Goal: Task Accomplishment & Management: Use online tool/utility

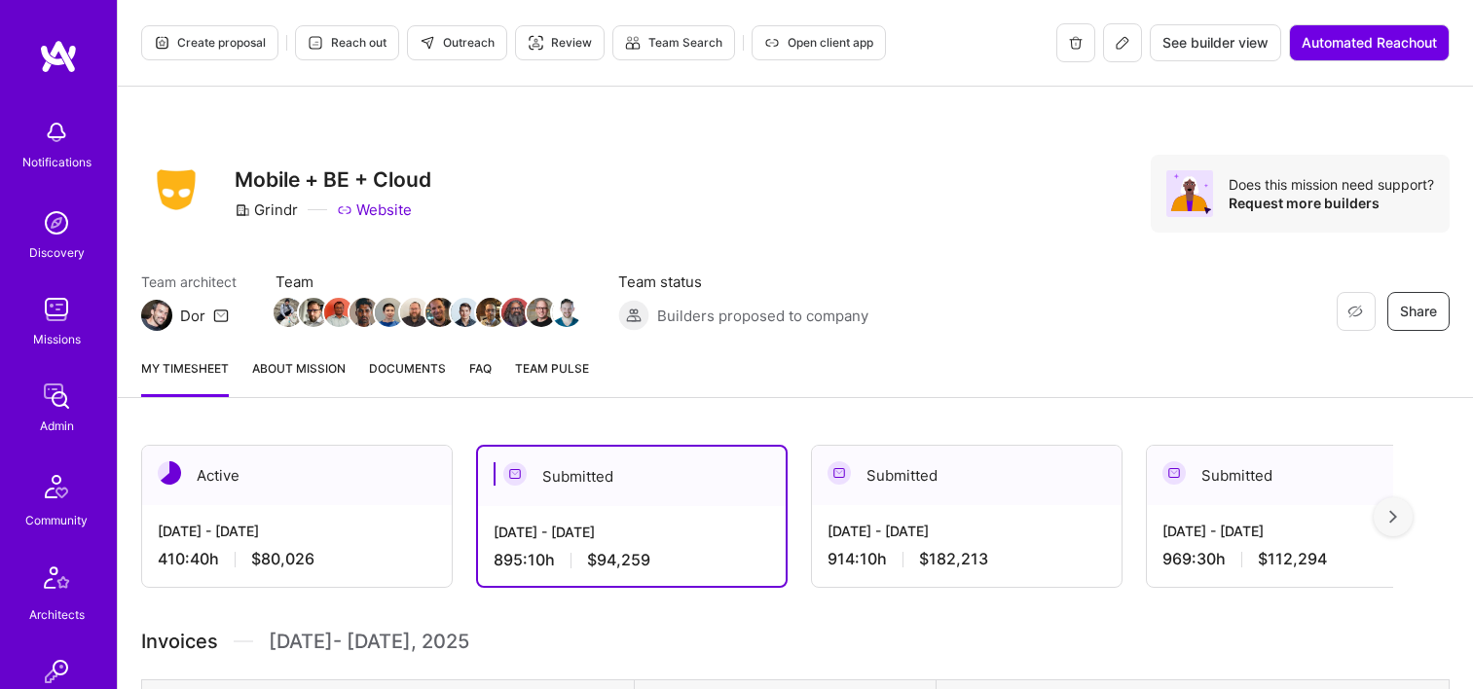
scroll to position [1265, 0]
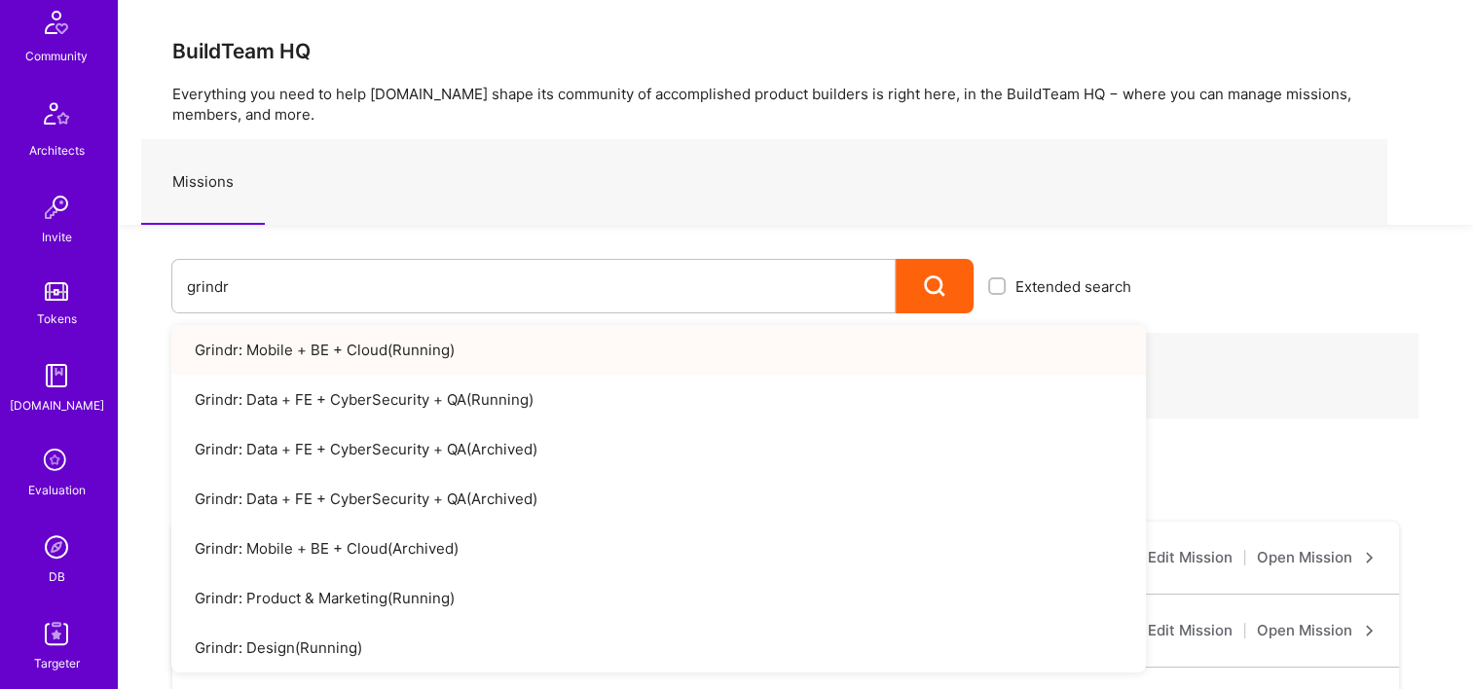
scroll to position [584, 0]
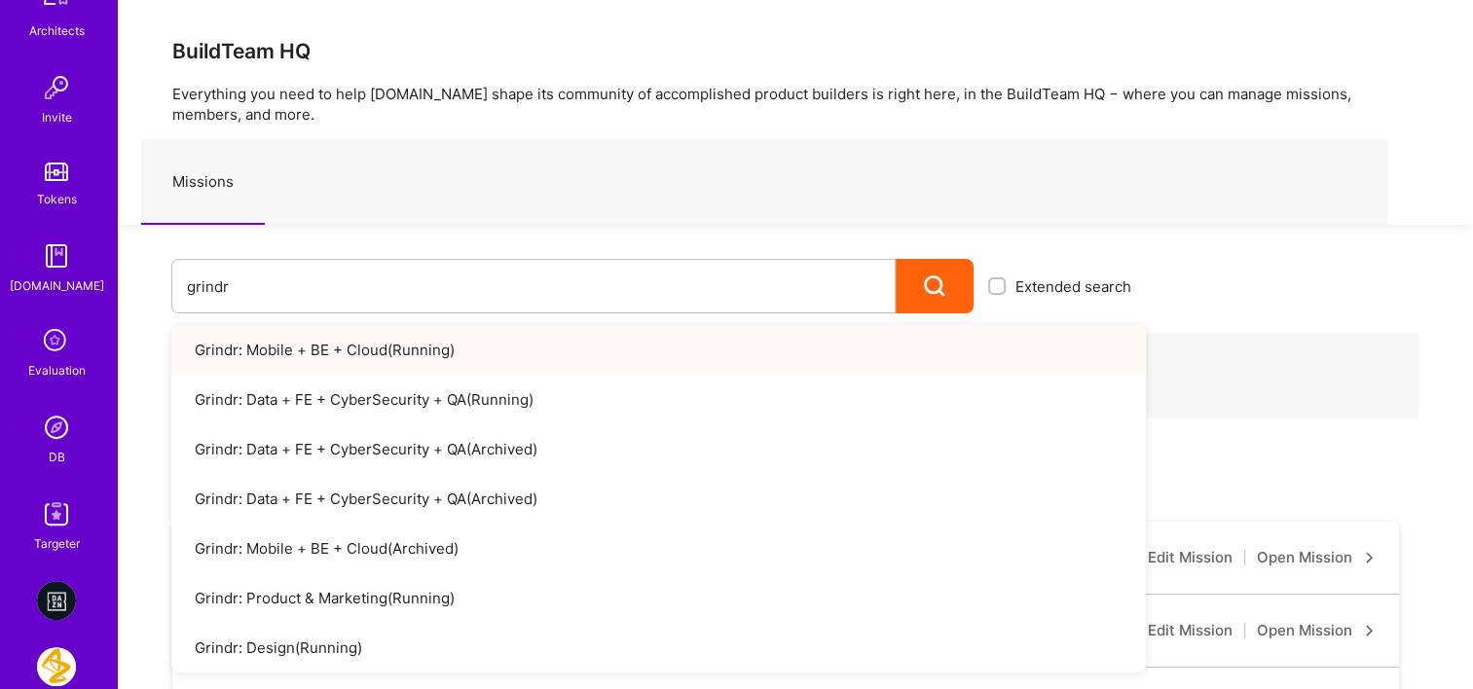
click at [56, 455] on div "DB" at bounding box center [57, 457] width 17 height 20
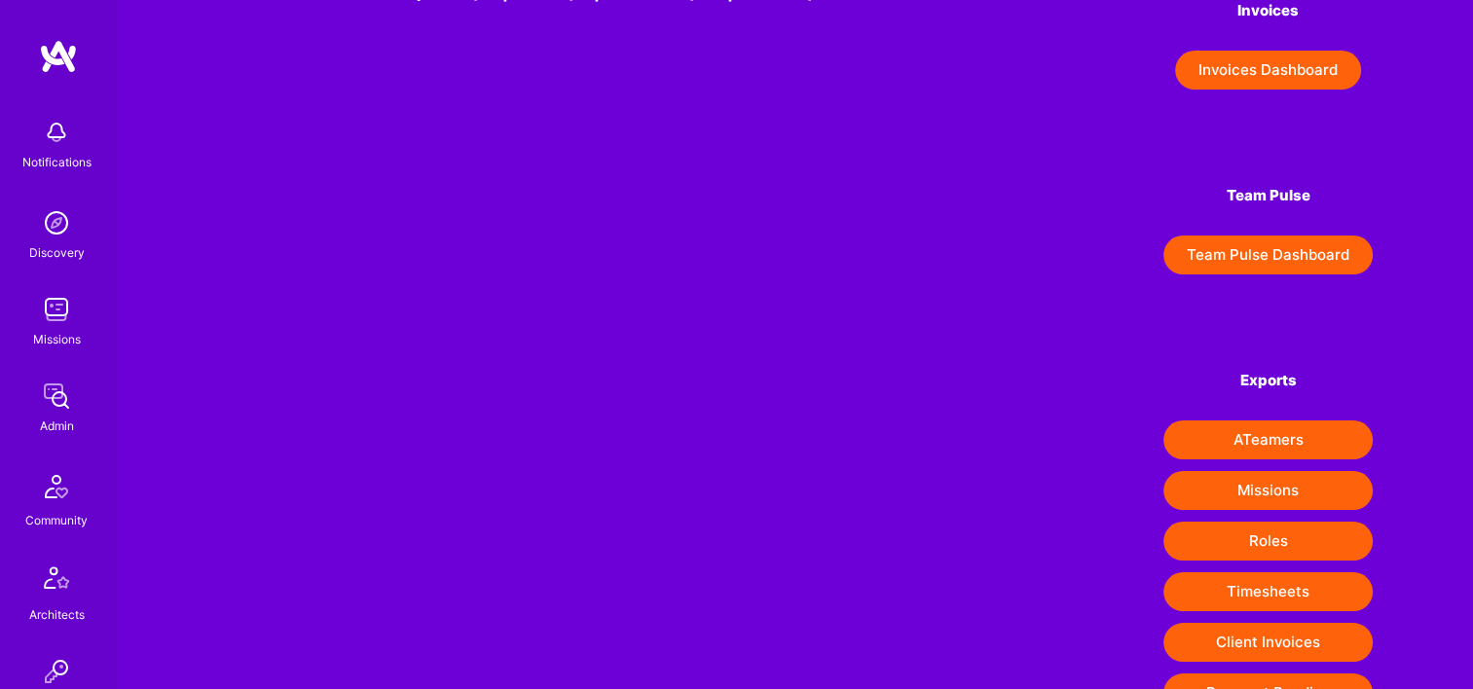
scroll to position [305, 0]
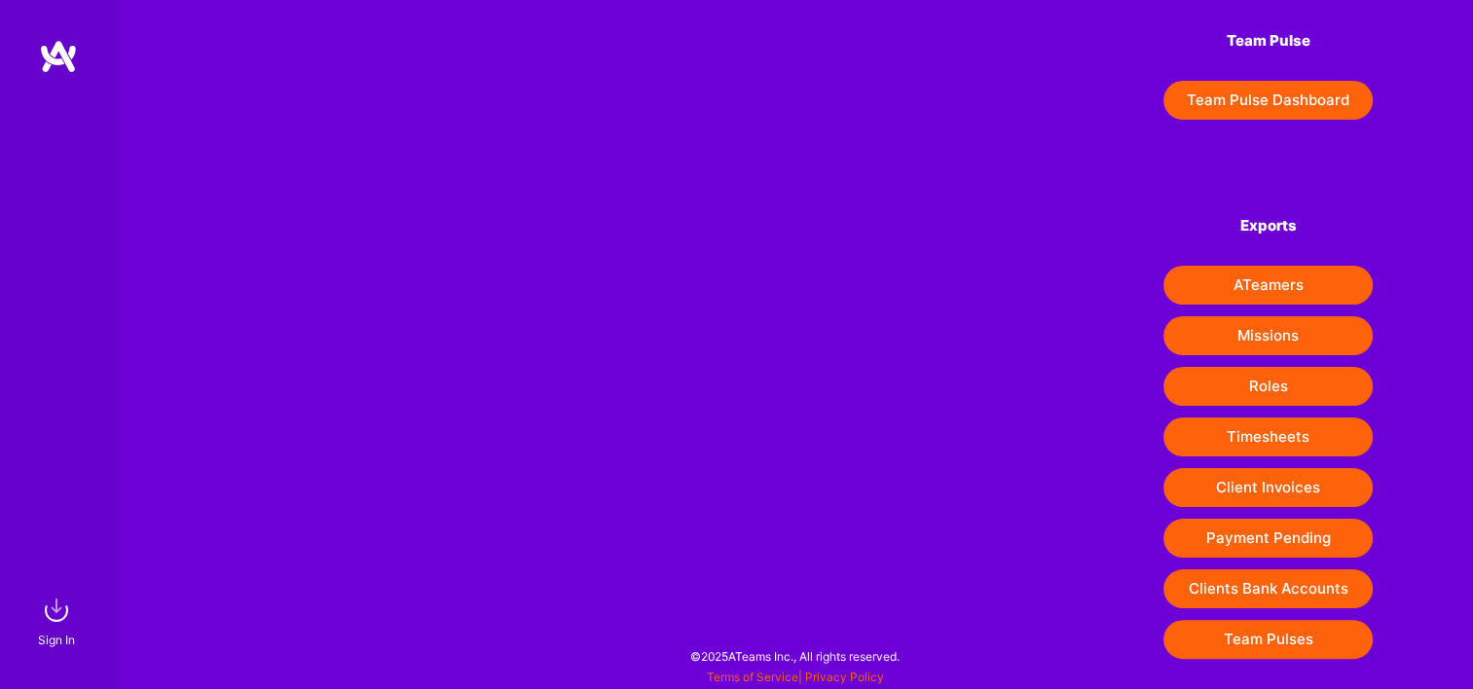
click at [1252, 447] on button "Timesheets" at bounding box center [1267, 437] width 209 height 39
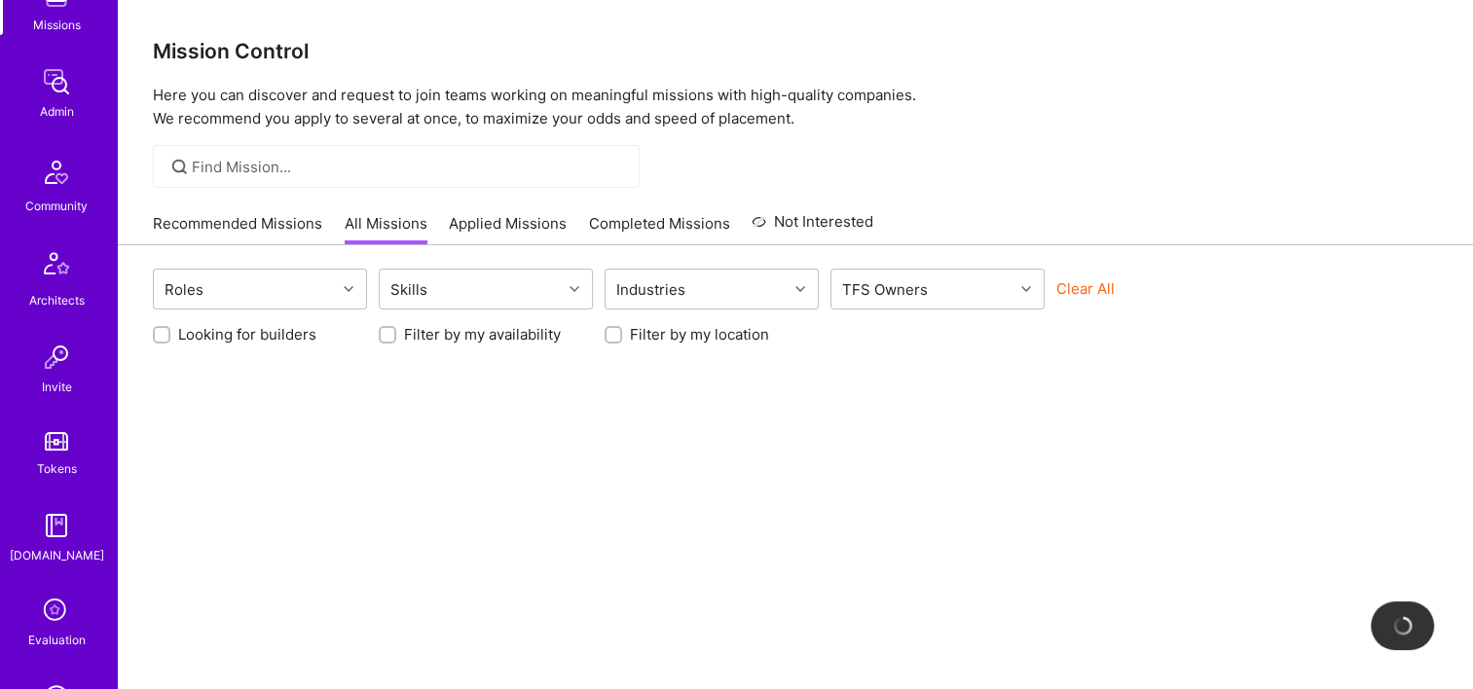
scroll to position [487, 0]
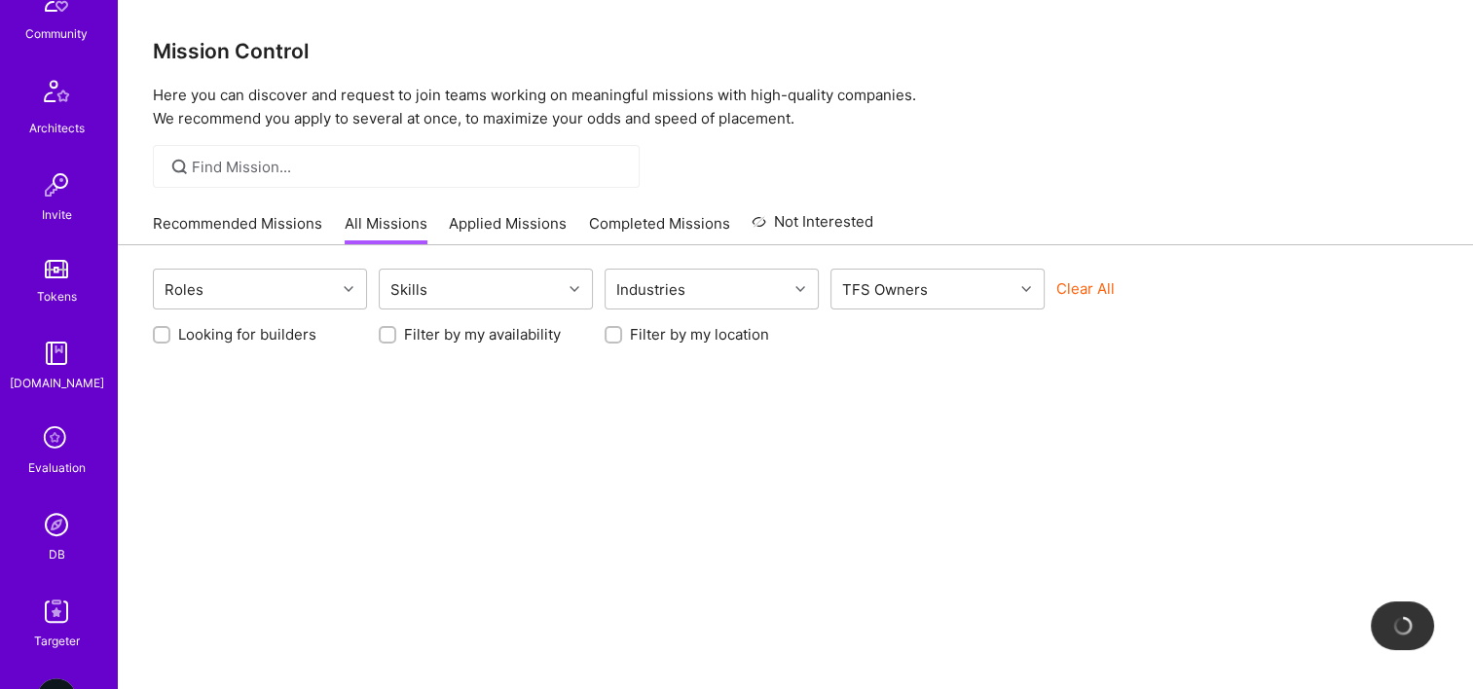
click at [48, 535] on img at bounding box center [56, 524] width 39 height 39
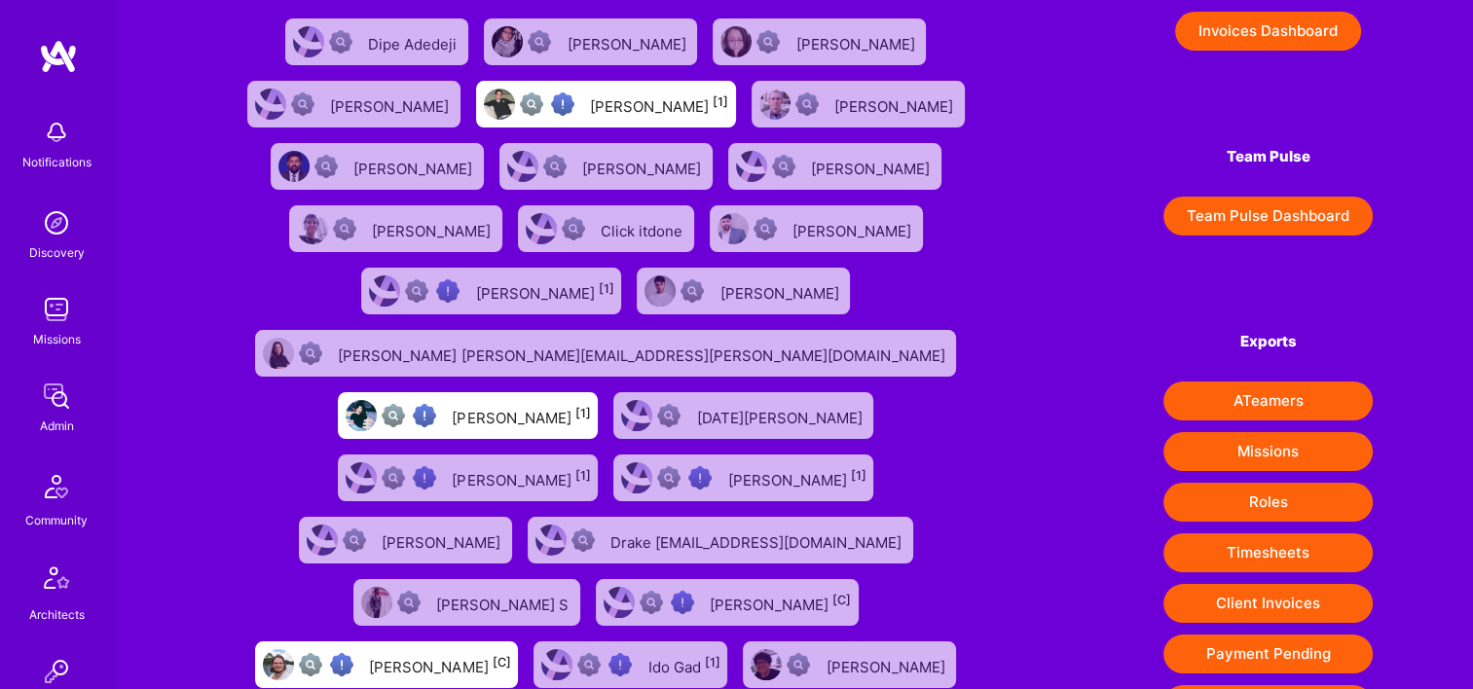
scroll to position [389, 0]
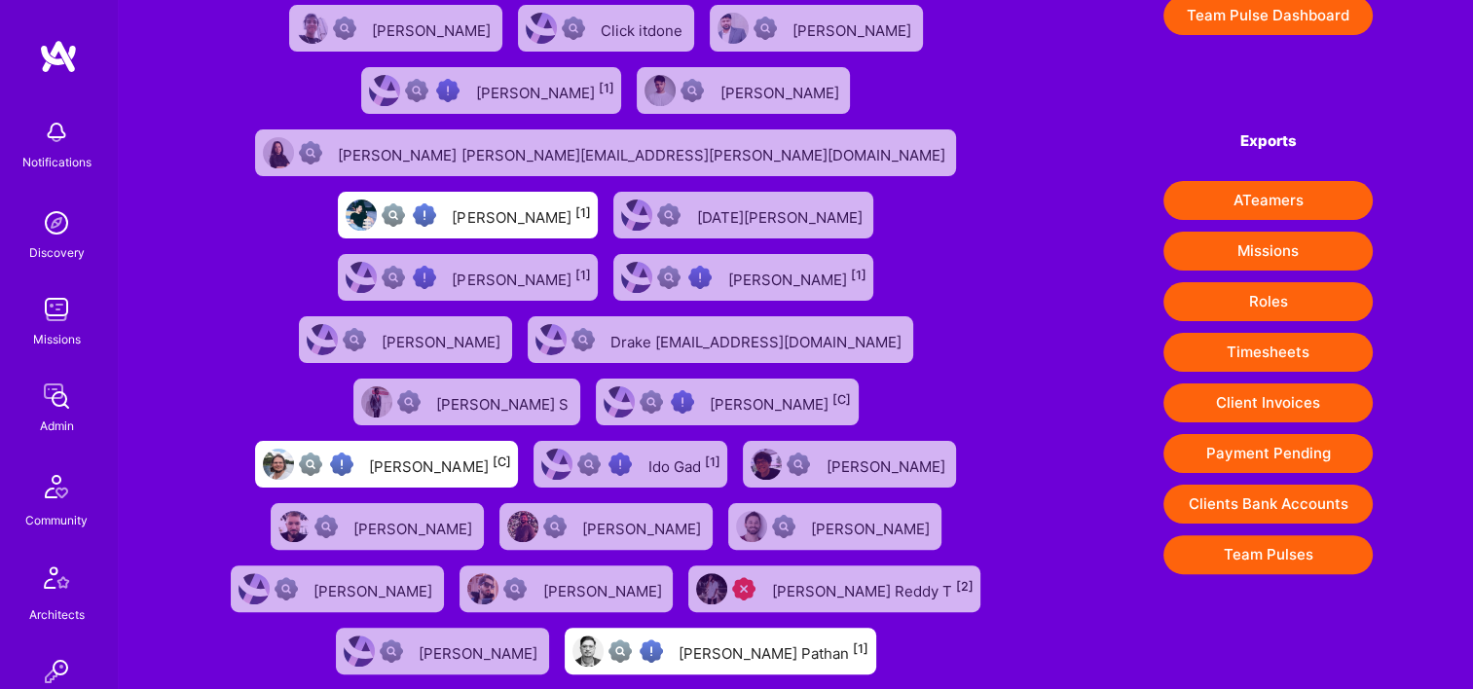
click at [1242, 393] on button "Client Invoices" at bounding box center [1267, 402] width 209 height 39
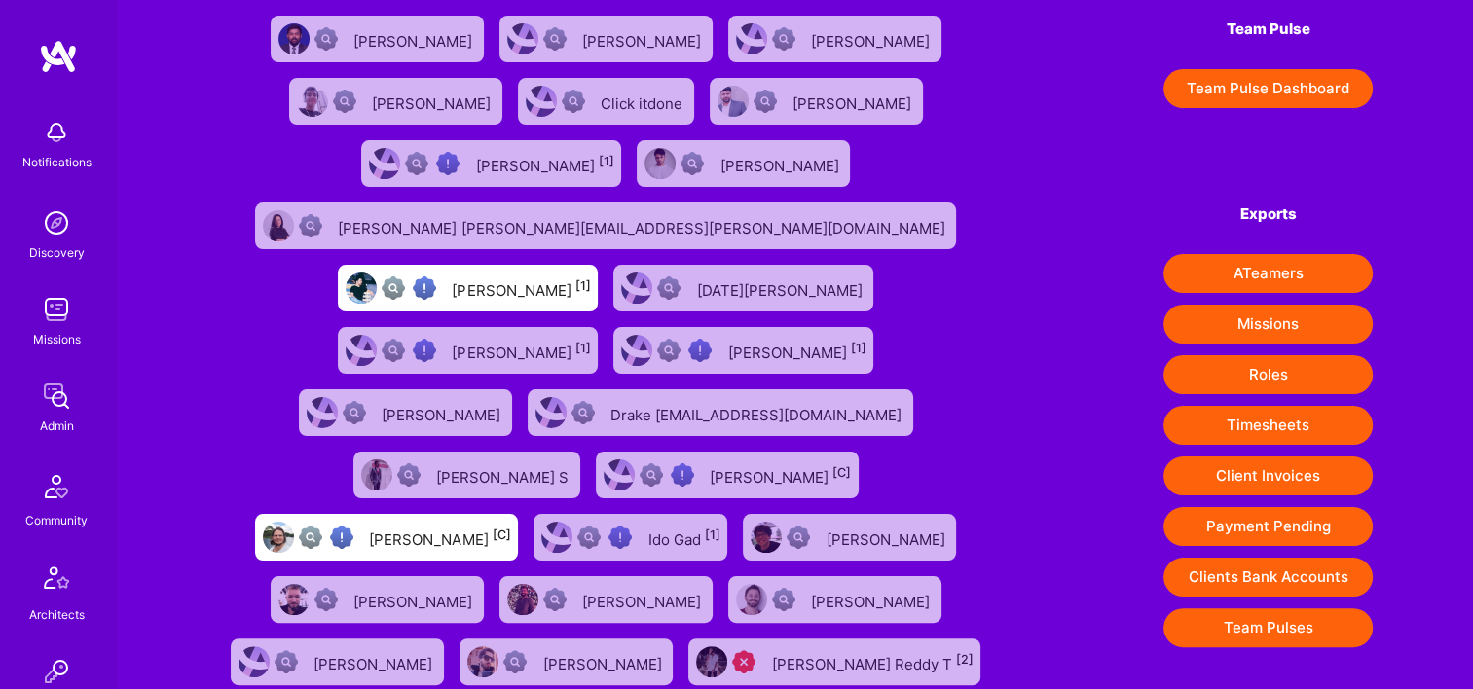
scroll to position [487, 0]
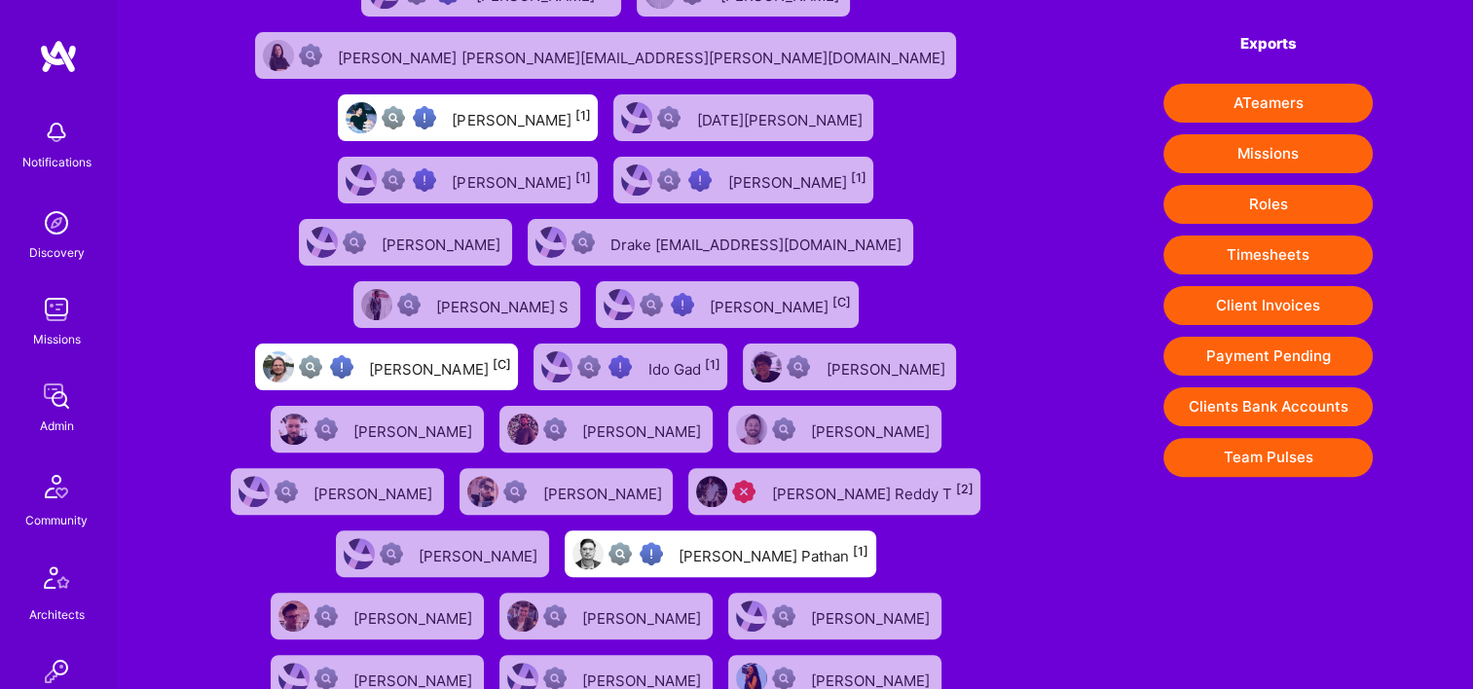
click at [1268, 257] on button "Timesheets" at bounding box center [1267, 255] width 209 height 39
